Goal: Find specific page/section: Find specific page/section

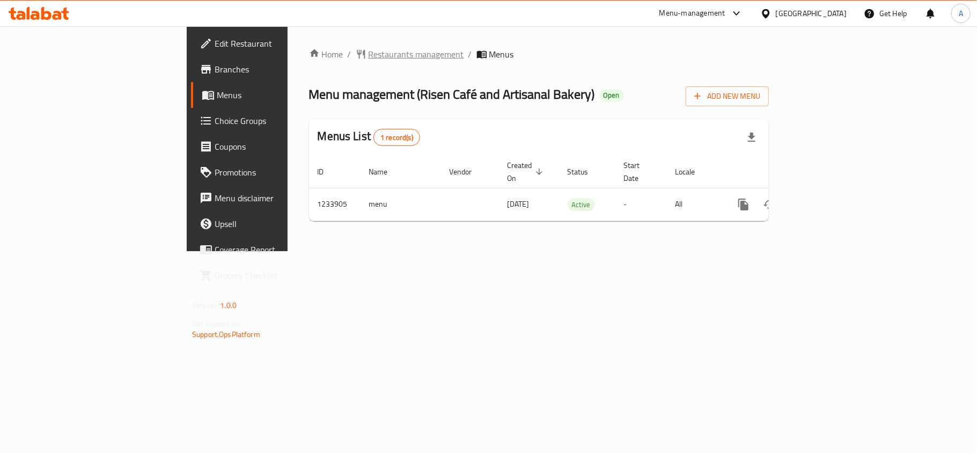
click at [368, 58] on span "Restaurants management" at bounding box center [415, 54] width 95 height 13
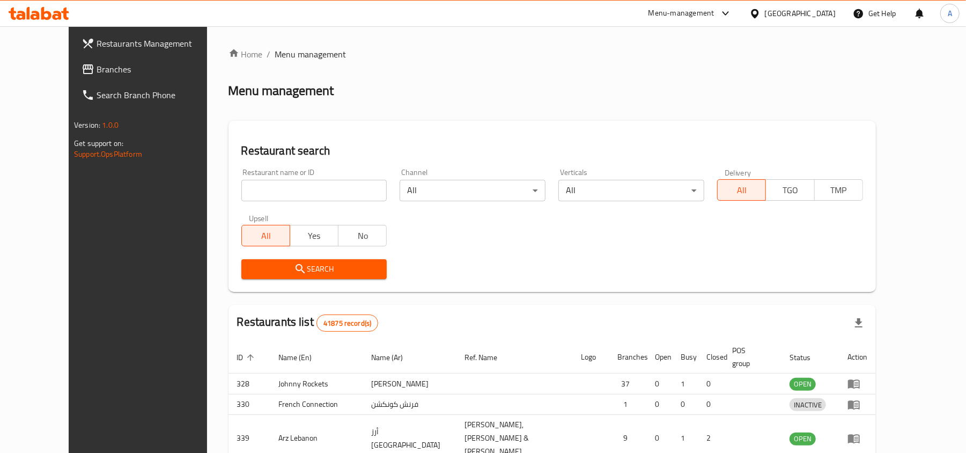
click at [245, 180] on div at bounding box center [483, 226] width 966 height 453
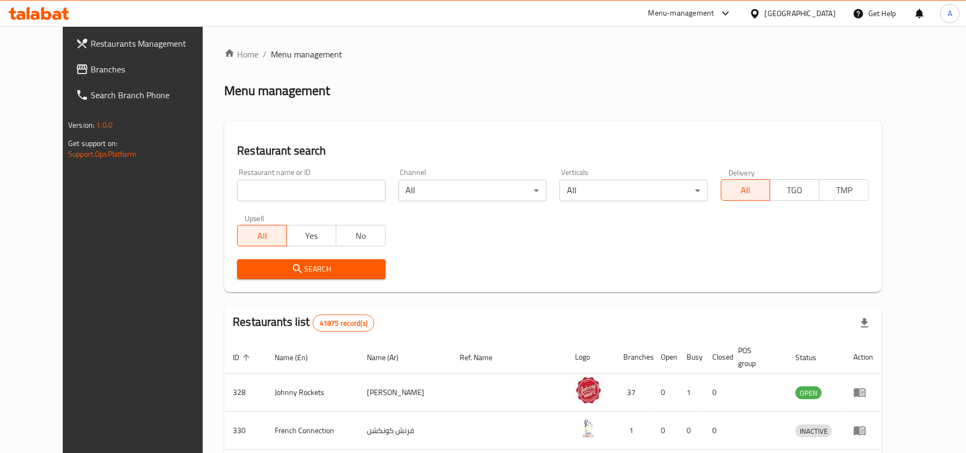
drag, startPoint x: 244, startPoint y: 188, endPoint x: 240, endPoint y: 208, distance: 20.6
click at [244, 188] on input "search" at bounding box center [311, 190] width 148 height 21
paste input "707752"
type input "707752"
click button "Search" at bounding box center [311, 269] width 148 height 20
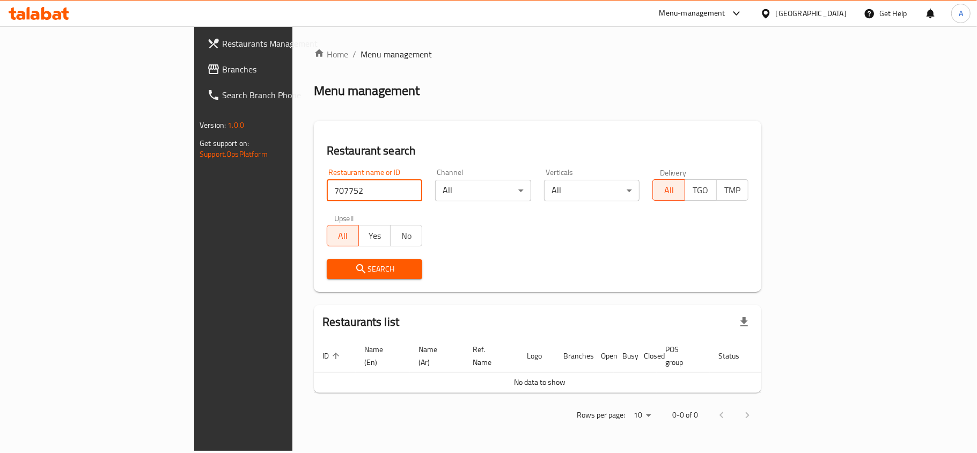
click at [198, 59] on link "Branches" at bounding box center [277, 69] width 159 height 26
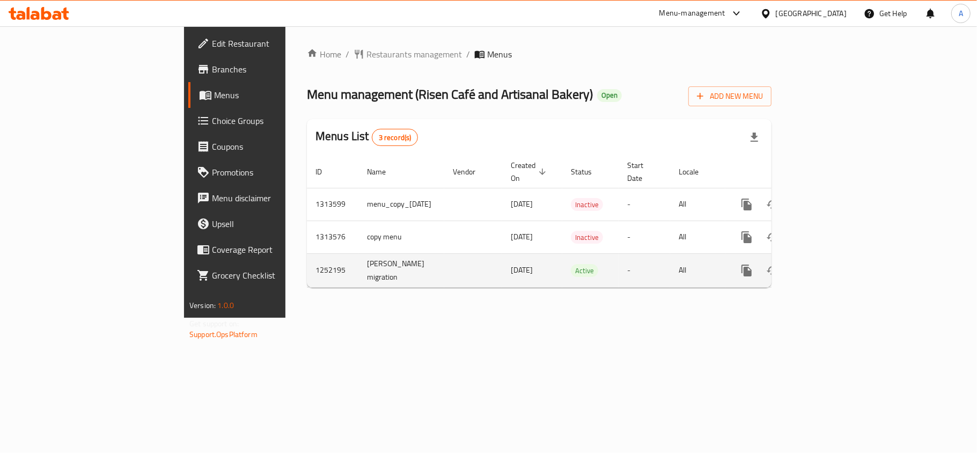
click at [830, 264] on icon "enhanced table" at bounding box center [823, 270] width 13 height 13
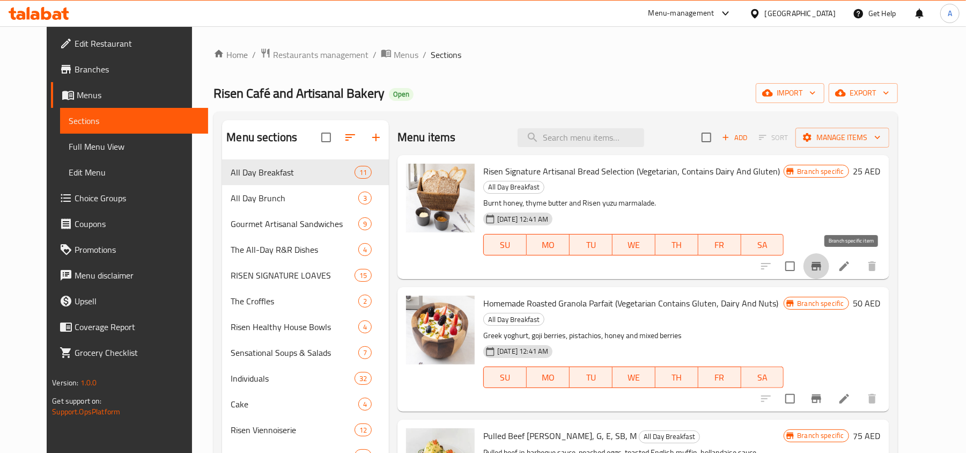
click at [829, 257] on button "Branch-specific-item" at bounding box center [817, 266] width 26 height 26
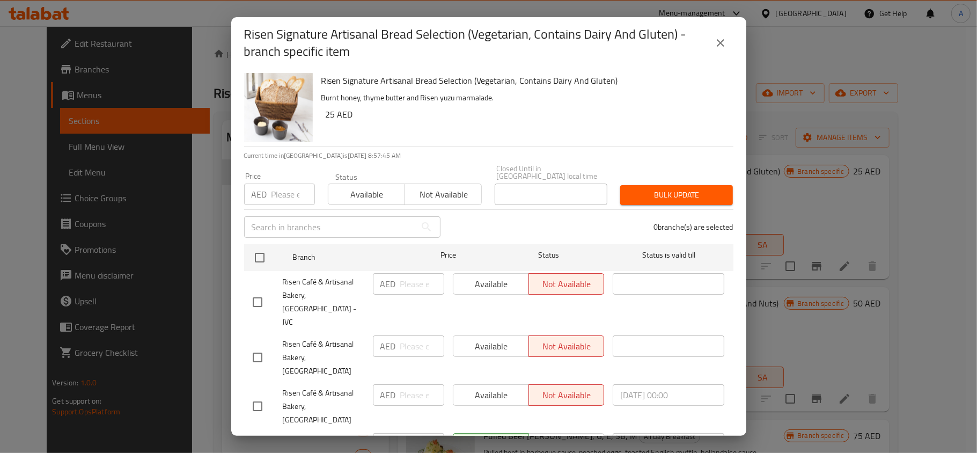
click at [719, 48] on icon "close" at bounding box center [720, 42] width 13 height 13
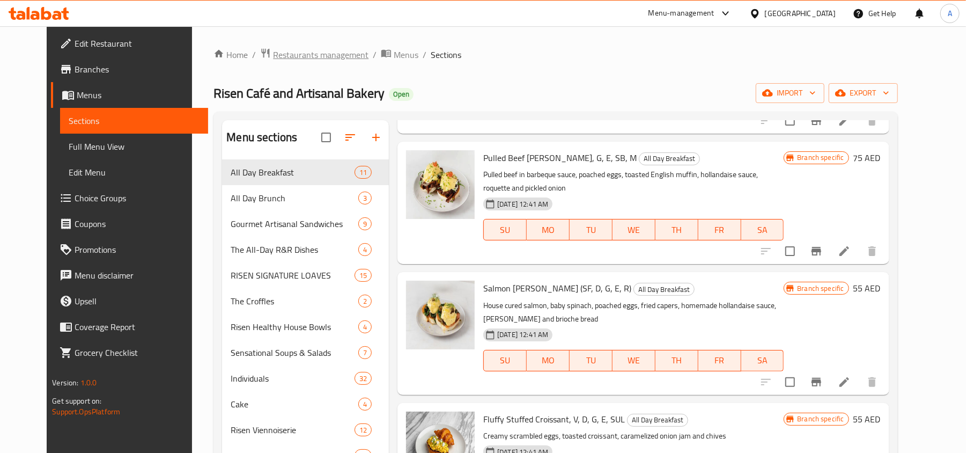
click at [273, 61] on span "Restaurants management" at bounding box center [320, 54] width 95 height 13
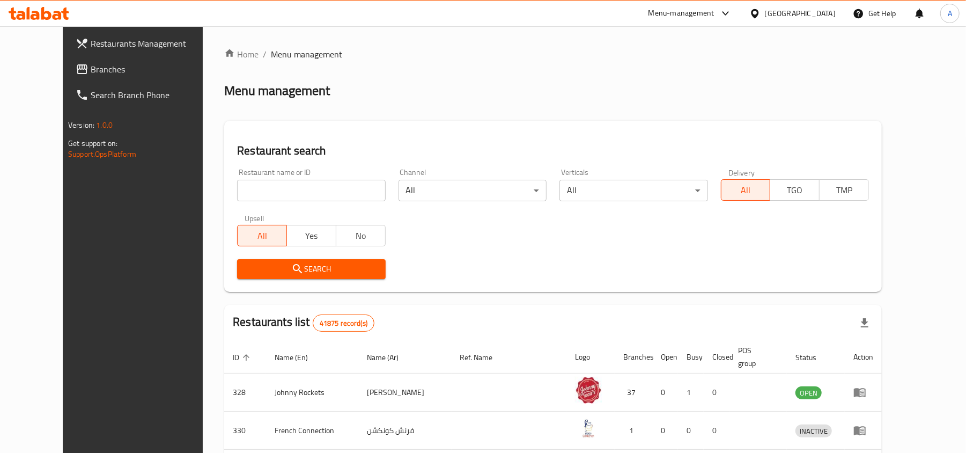
click at [271, 196] on input "search" at bounding box center [311, 190] width 148 height 21
paste input "737030"
type input "737030"
click at [297, 264] on span "Search" at bounding box center [311, 268] width 131 height 13
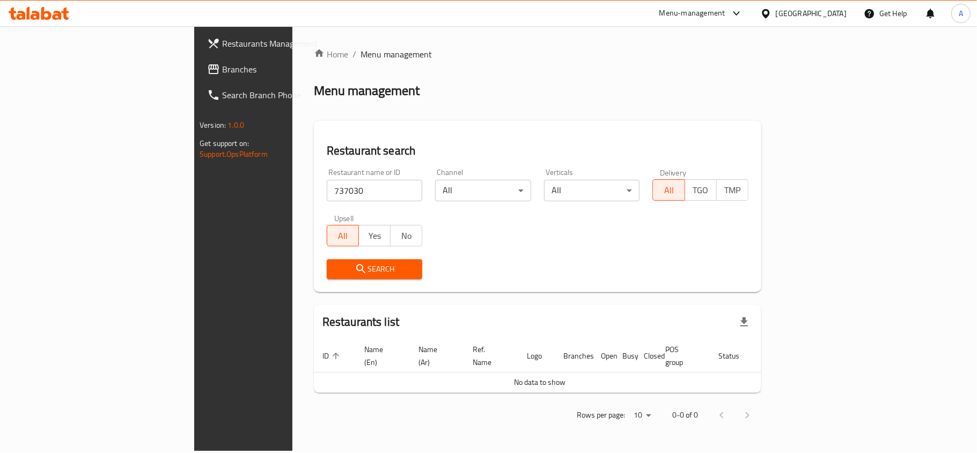
click at [198, 60] on link "Branches" at bounding box center [277, 69] width 159 height 26
